Goal: Task Accomplishment & Management: Manage account settings

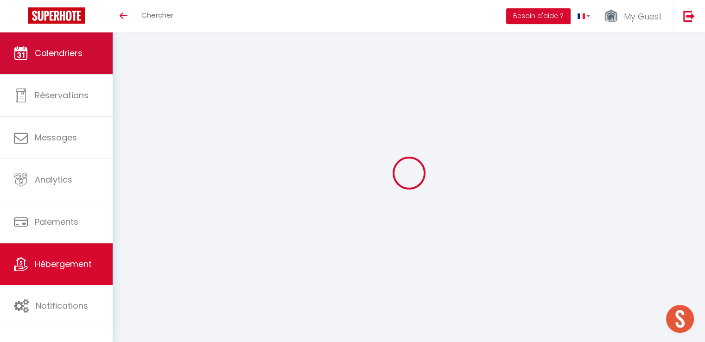
click at [95, 62] on link "Calendriers" at bounding box center [56, 53] width 113 height 42
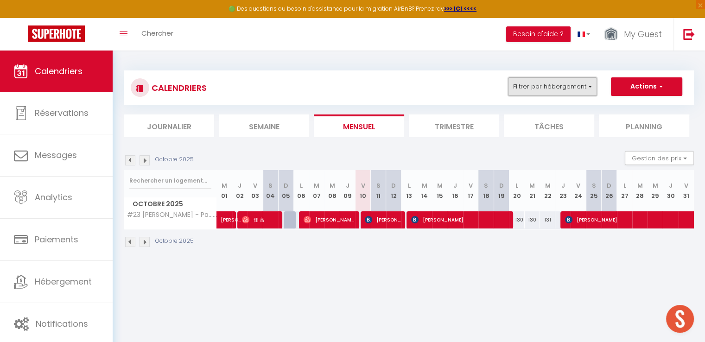
click at [513, 89] on button "Filtrer par hébergement" at bounding box center [552, 86] width 89 height 19
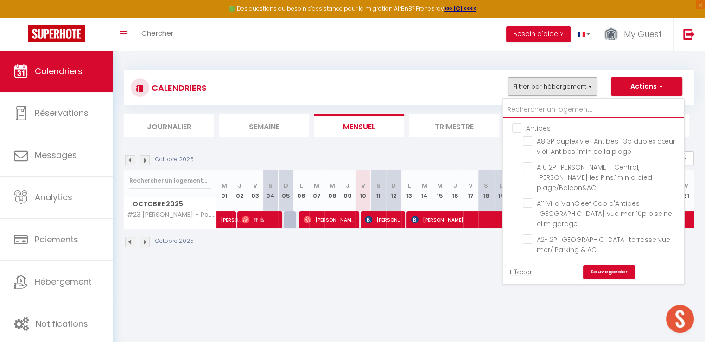
click at [523, 104] on input "text" at bounding box center [593, 109] width 181 height 17
type input "#"
checkbox input "false"
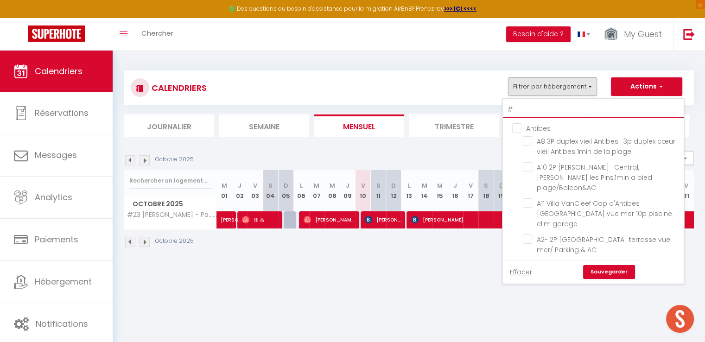
checkbox input "false"
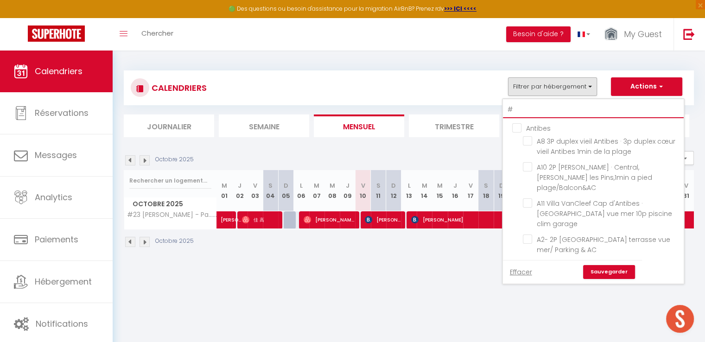
checkbox input "false"
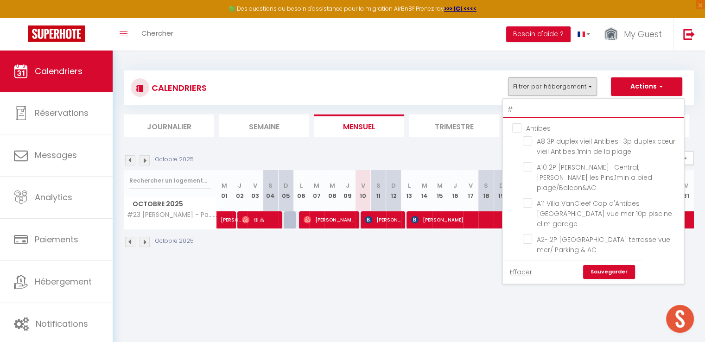
checkbox input "false"
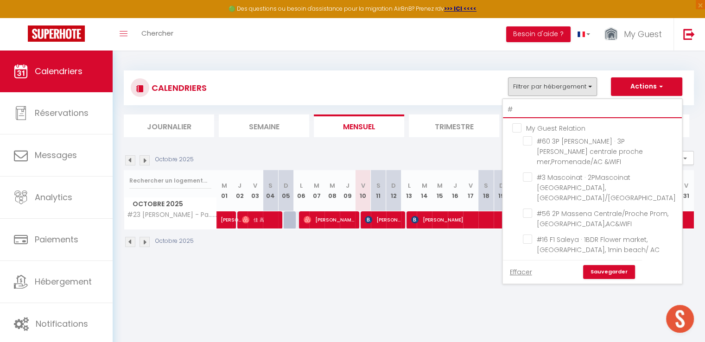
type input "#2"
checkbox input "false"
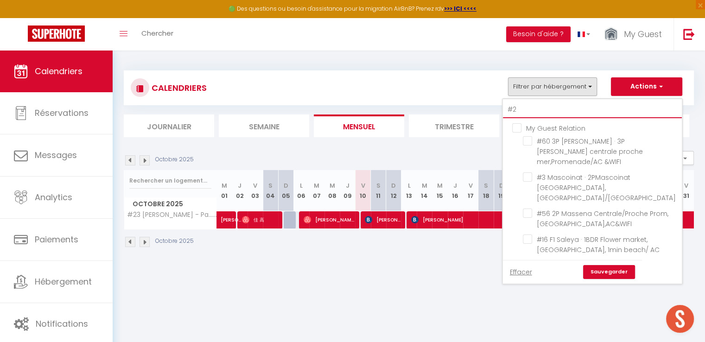
checkbox input "true"
checkbox input "false"
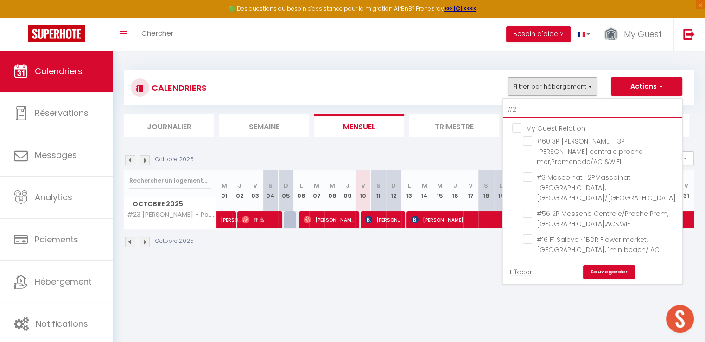
checkbox input "false"
type input "#25"
checkbox input "false"
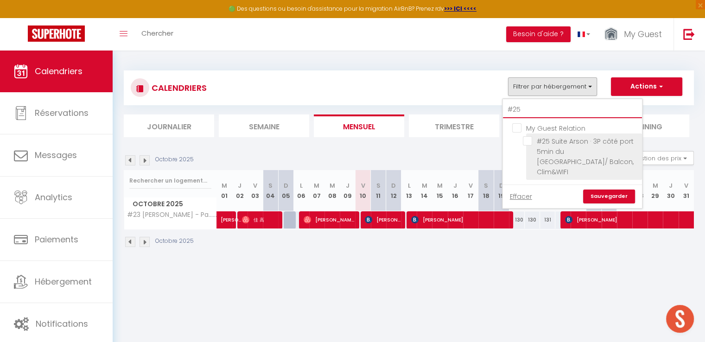
type input "#25"
click at [528, 139] on input "#25 Suite Arson · 3P côté port 5min du [GEOGRAPHIC_DATA]/ Balcon, Clim&WIFI" at bounding box center [581, 140] width 116 height 9
checkbox input "true"
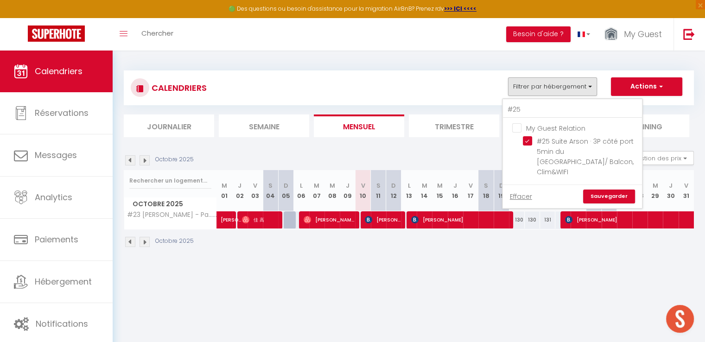
click at [604, 190] on link "Sauvegarder" at bounding box center [609, 197] width 52 height 14
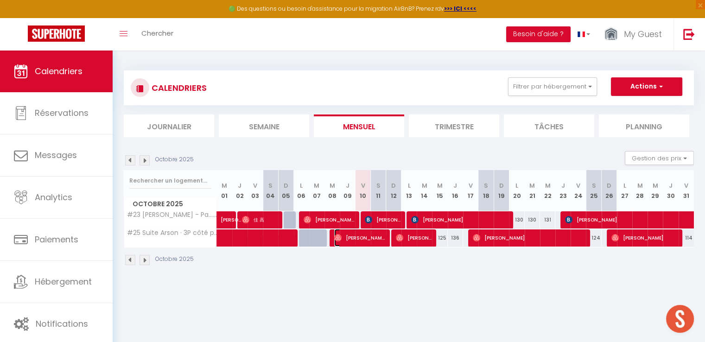
click at [382, 240] on span "[PERSON_NAME]" at bounding box center [359, 238] width 51 height 18
select select "OK"
select select "0"
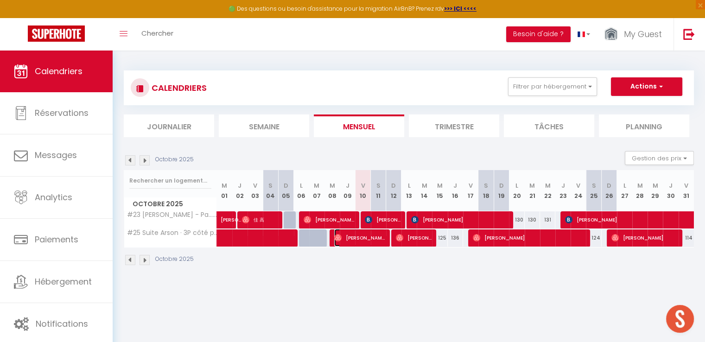
select select "1"
select select
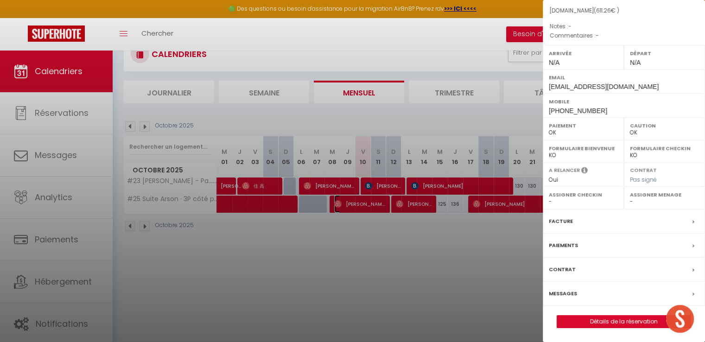
scroll to position [50, 0]
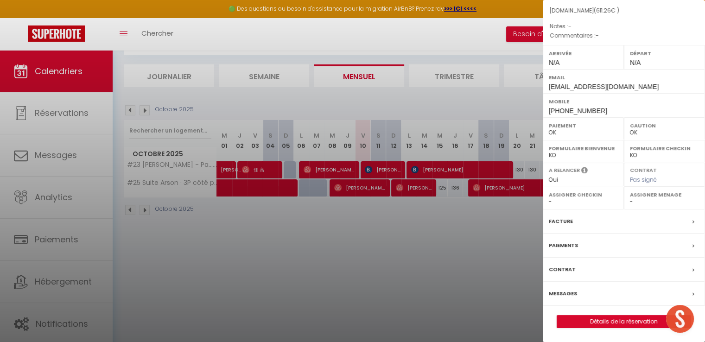
click at [569, 289] on label "Messages" at bounding box center [563, 294] width 28 height 10
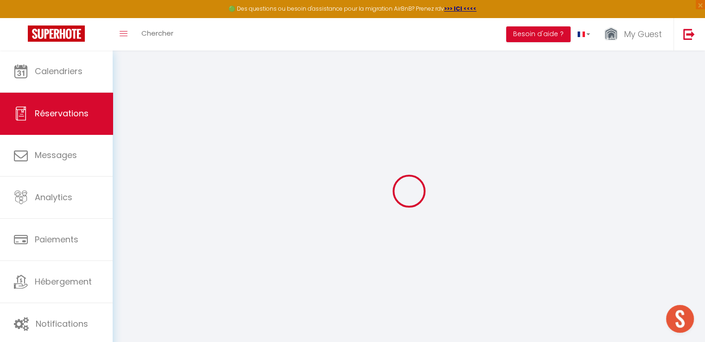
select select
checkbox input "false"
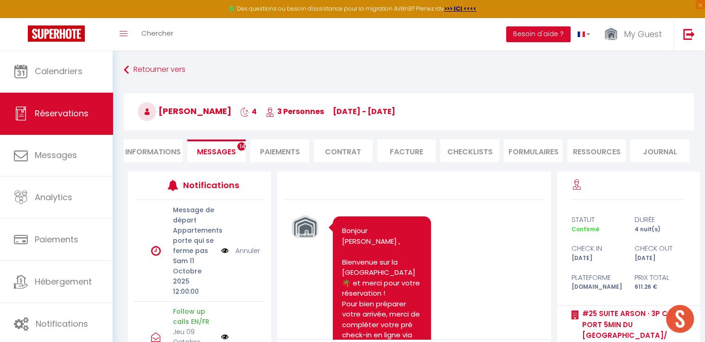
scroll to position [3738, 0]
